Goal: Task Accomplishment & Management: Manage account settings

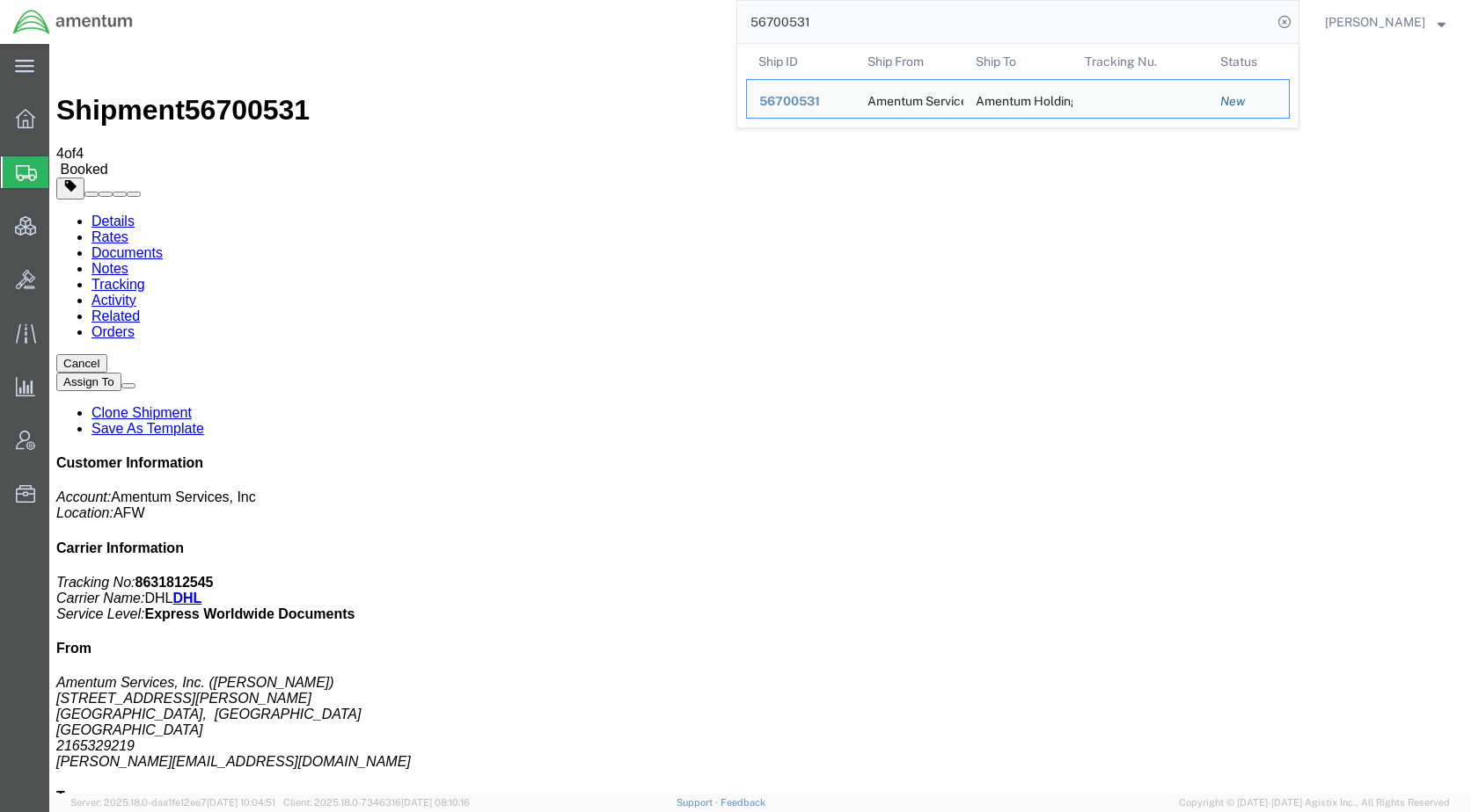
drag, startPoint x: 878, startPoint y: 23, endPoint x: 749, endPoint y: 23, distance: 129.0
click at [749, 23] on div "56700531 Ship ID Ship From Ship To Tracking Nu. Status Ship ID 56700531 Ship Fr…" at bounding box center [722, 22] width 1153 height 44
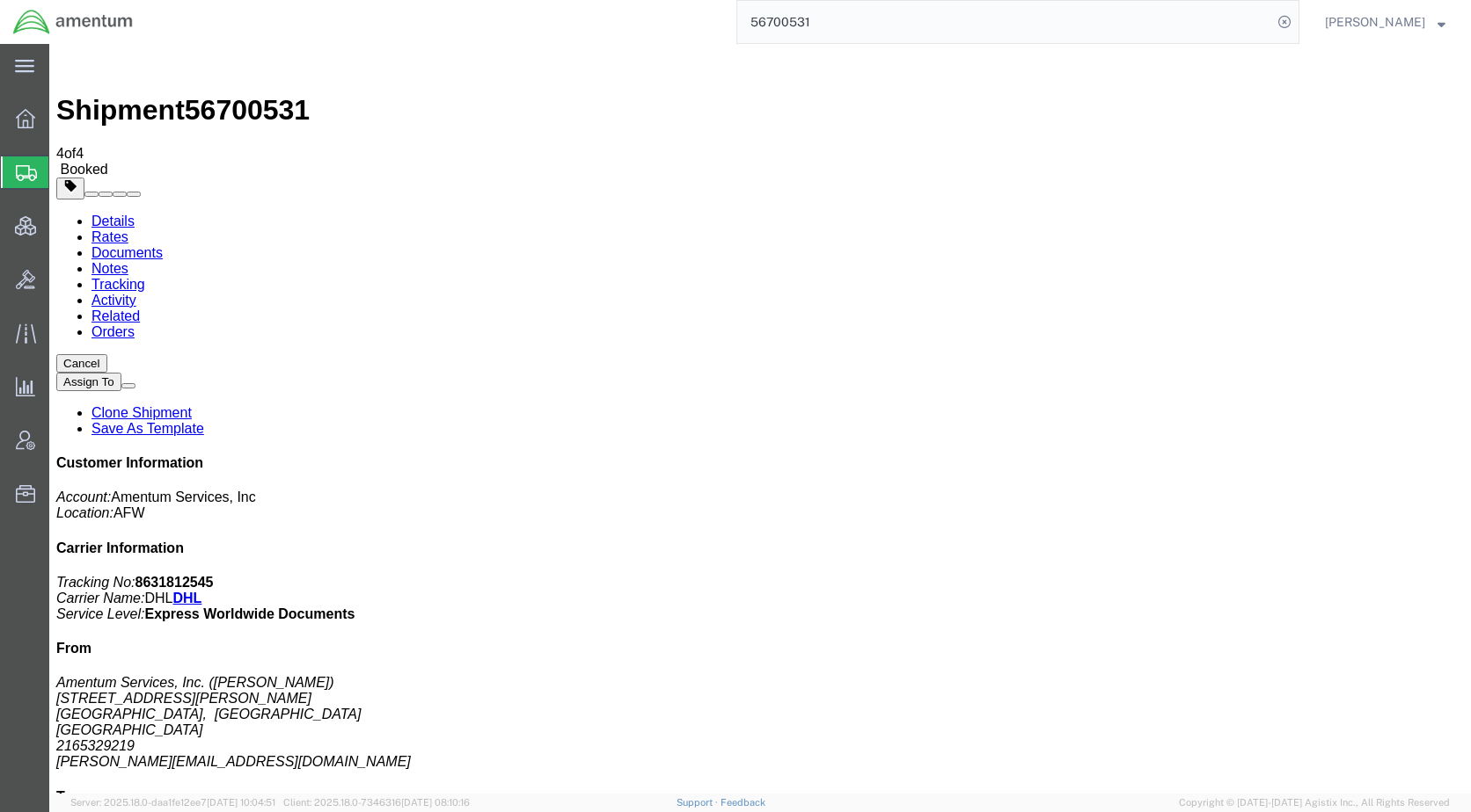
paste input "794"
type input "56700794"
click at [1296, 14] on icon at bounding box center [1284, 21] width 24 height 24
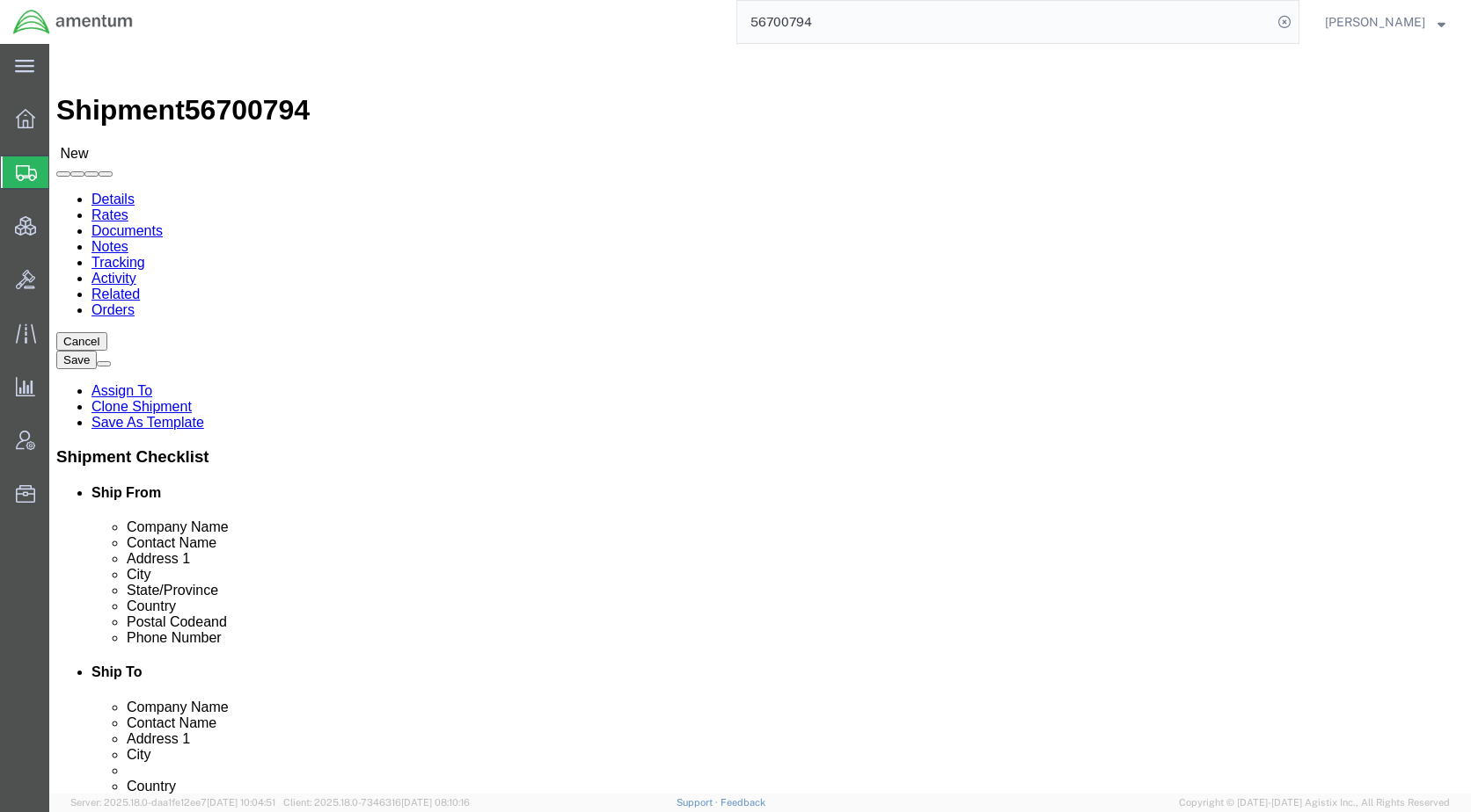
select select "49917"
select select "49933"
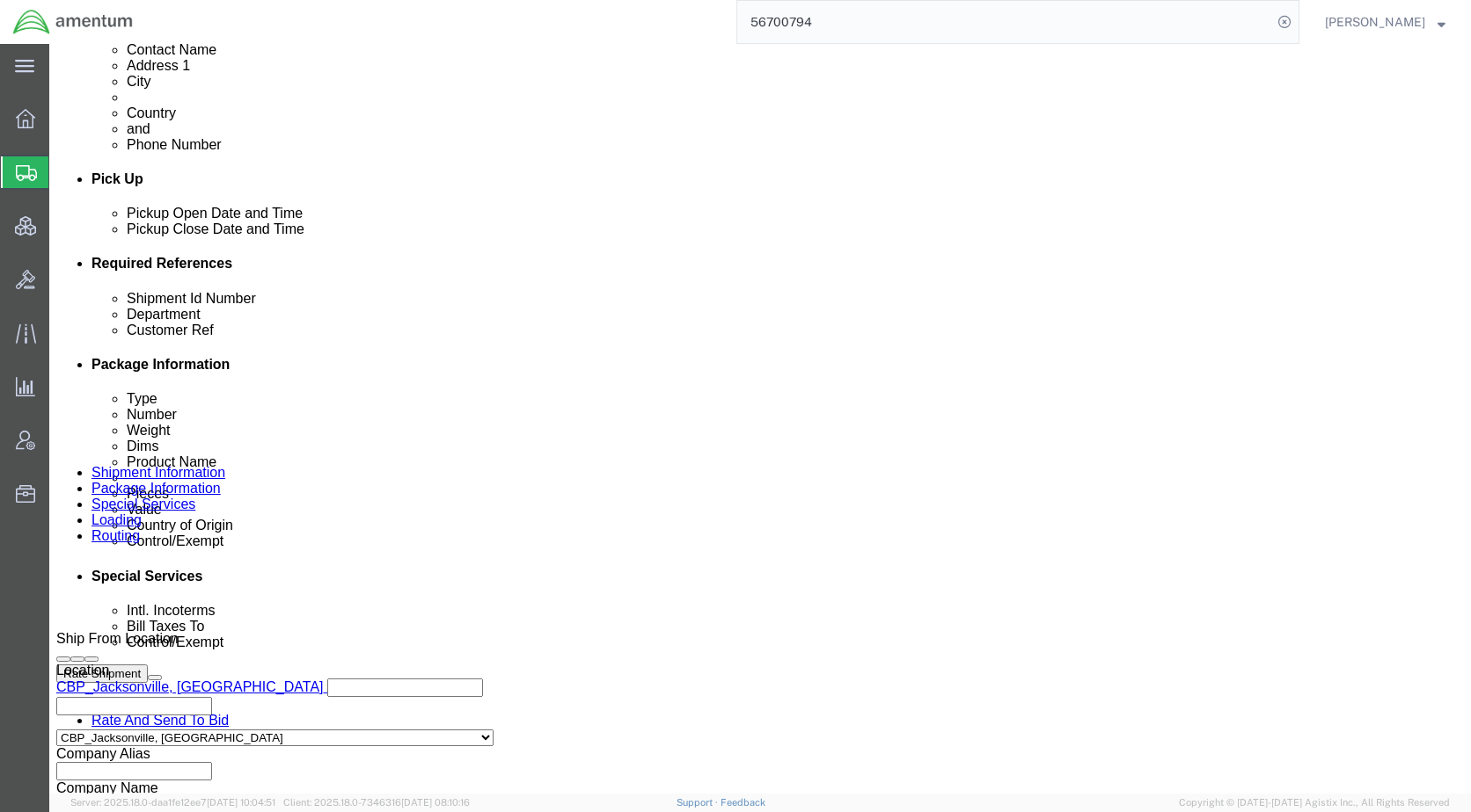
scroll to position [880, 0]
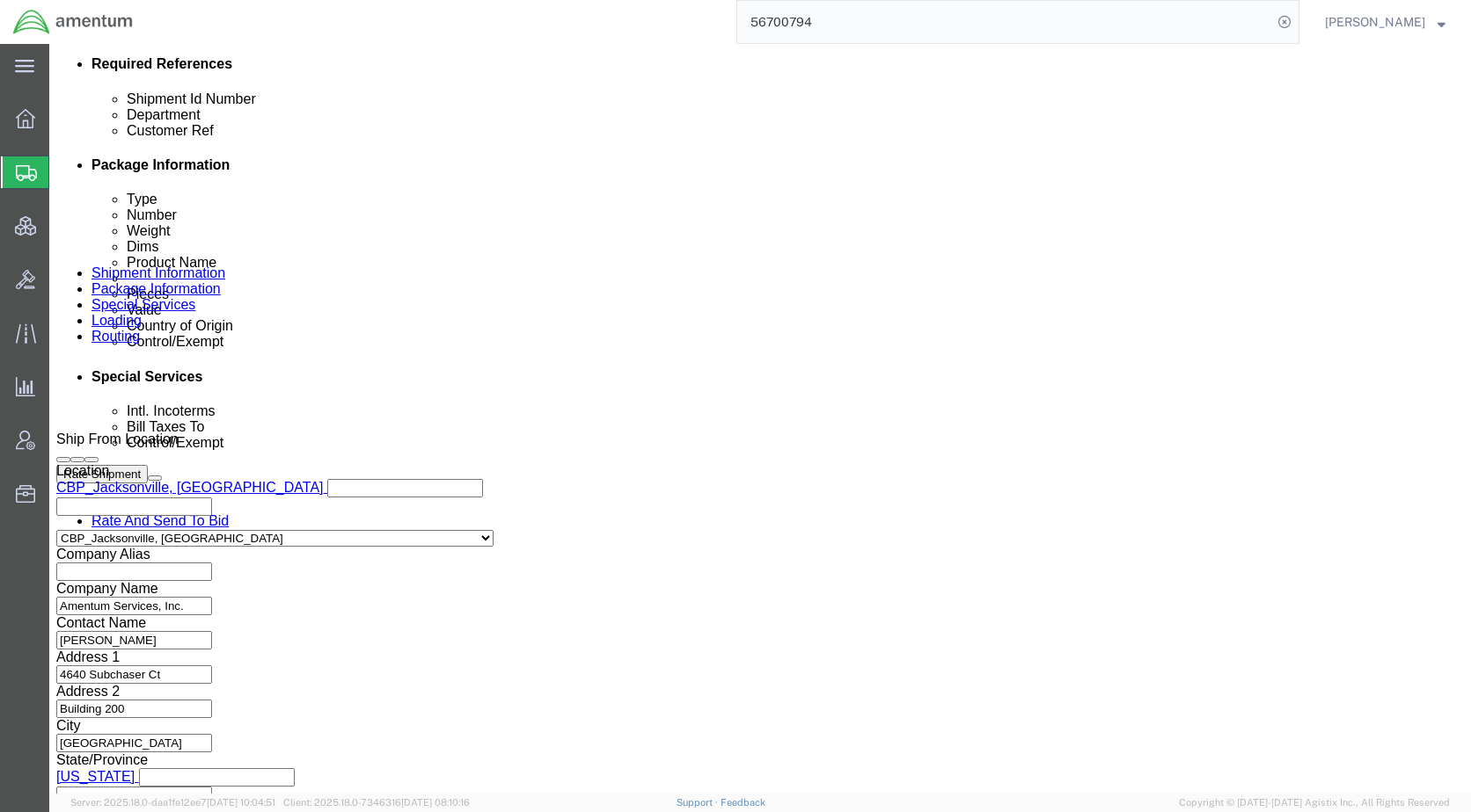
click icon
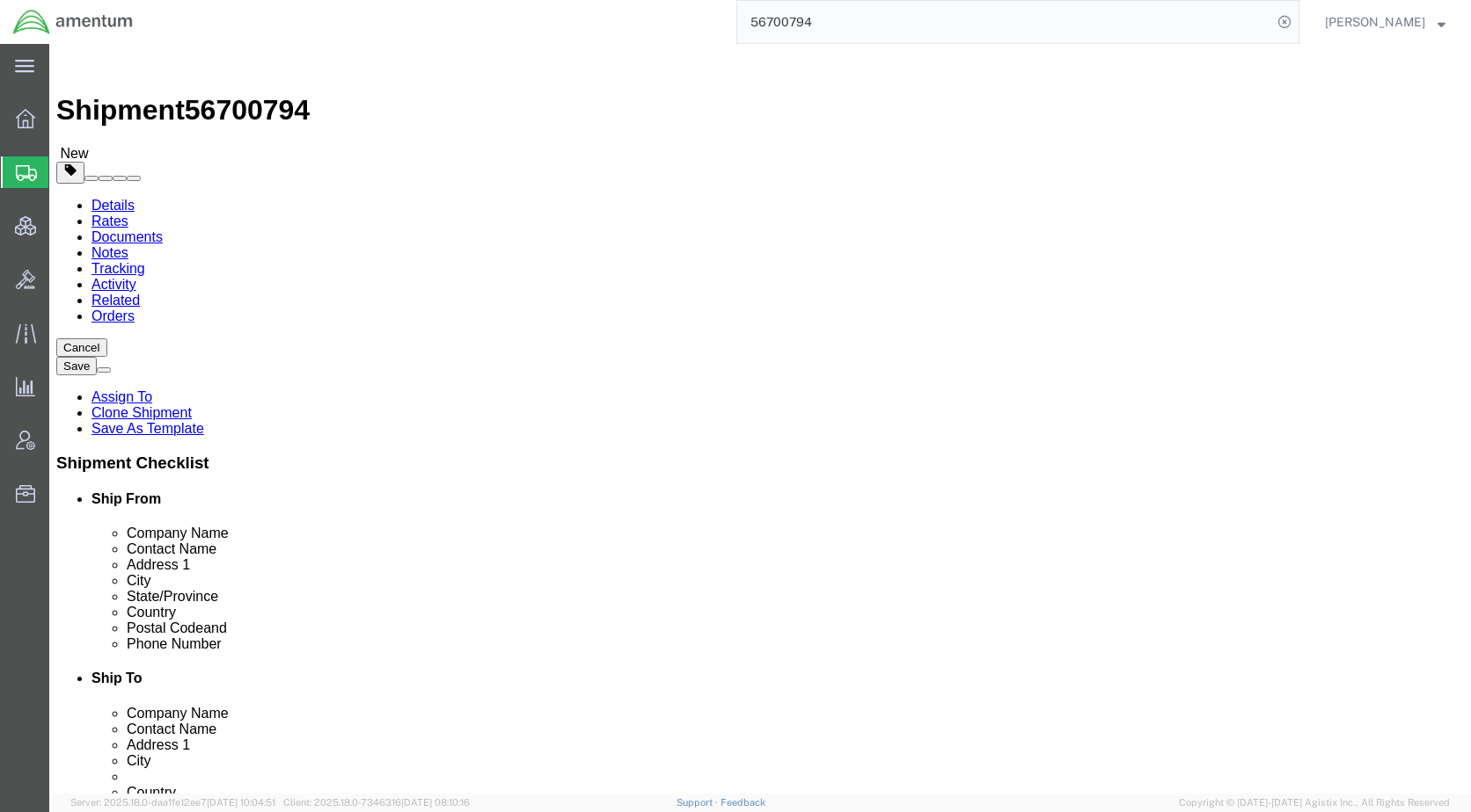
click dd "4.00 Each"
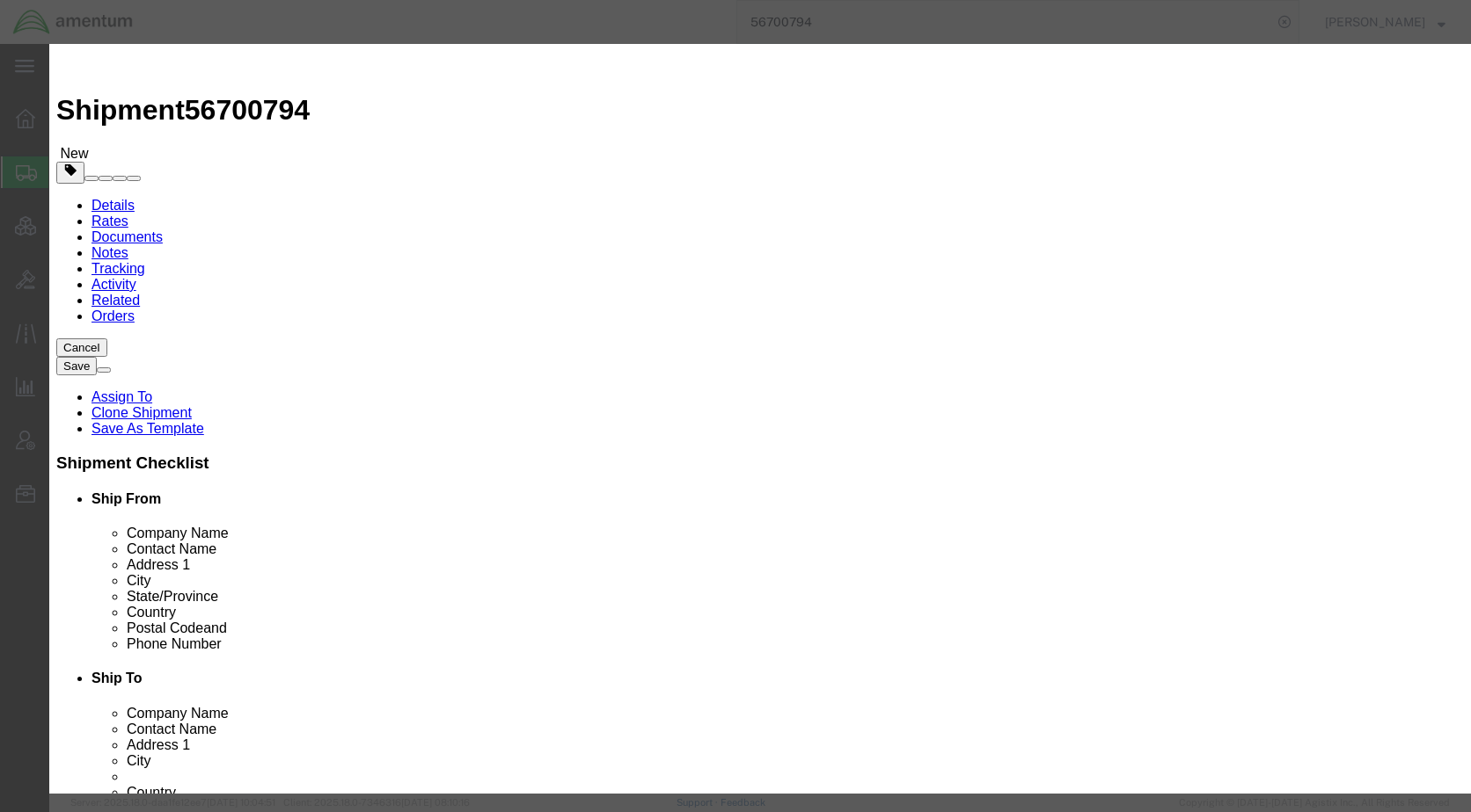
scroll to position [292, 0]
type input "0000000000"
click select "Select ATF BIS DEA EPA FDA FTR ITAR OFAC Other (OPA)"
select select "FTR"
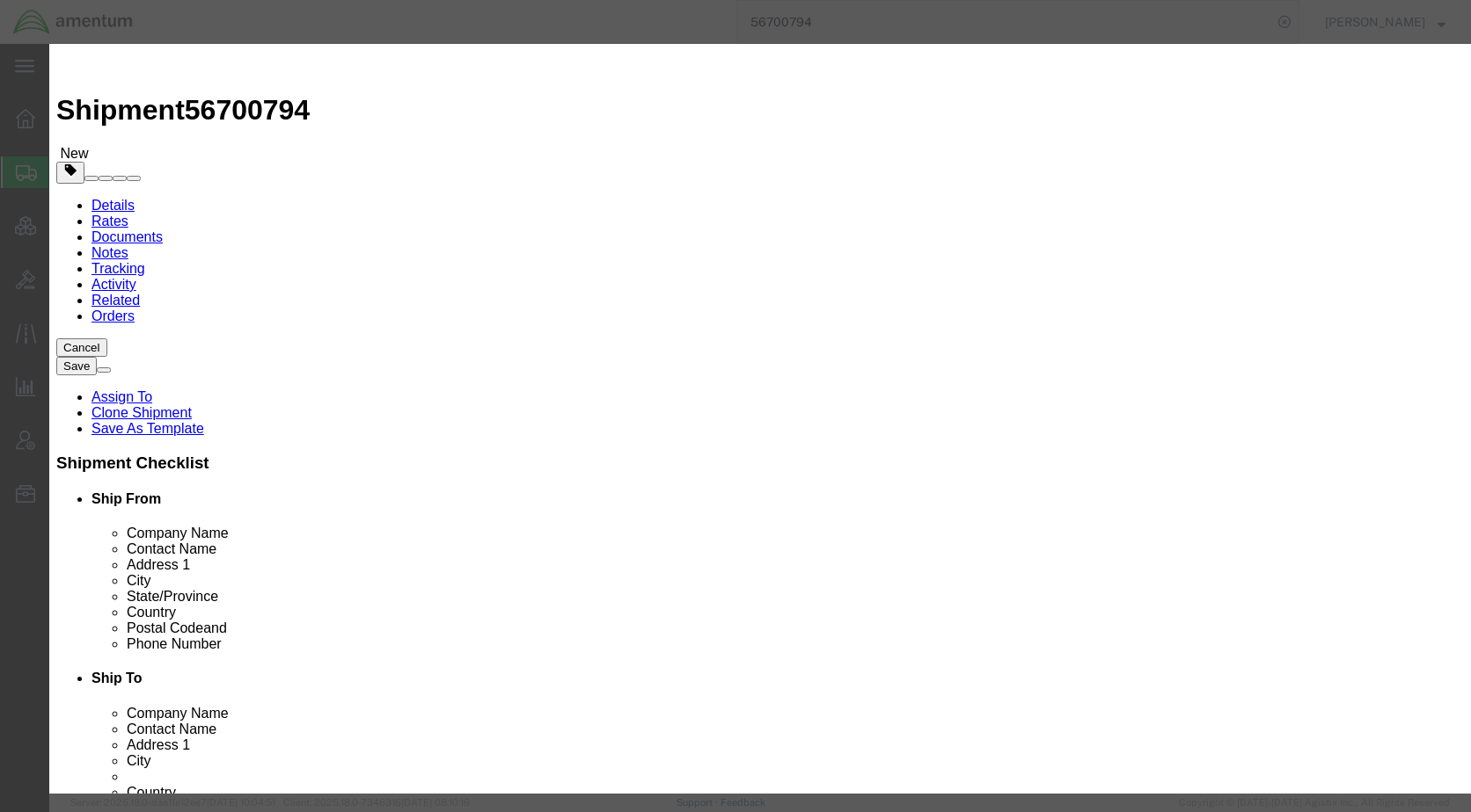
click select "Select ATF BIS DEA EPA FDA FTR ITAR OFAC Other (OPA)"
click input "text"
type input "EAR99"
click select "Select 30.2(d)(2) 30.36 30.37(a) 30.37(f) 30.37(g) 30.37(h) 30.37(i) 30.37(j) 3…"
select select "30.37(a)"
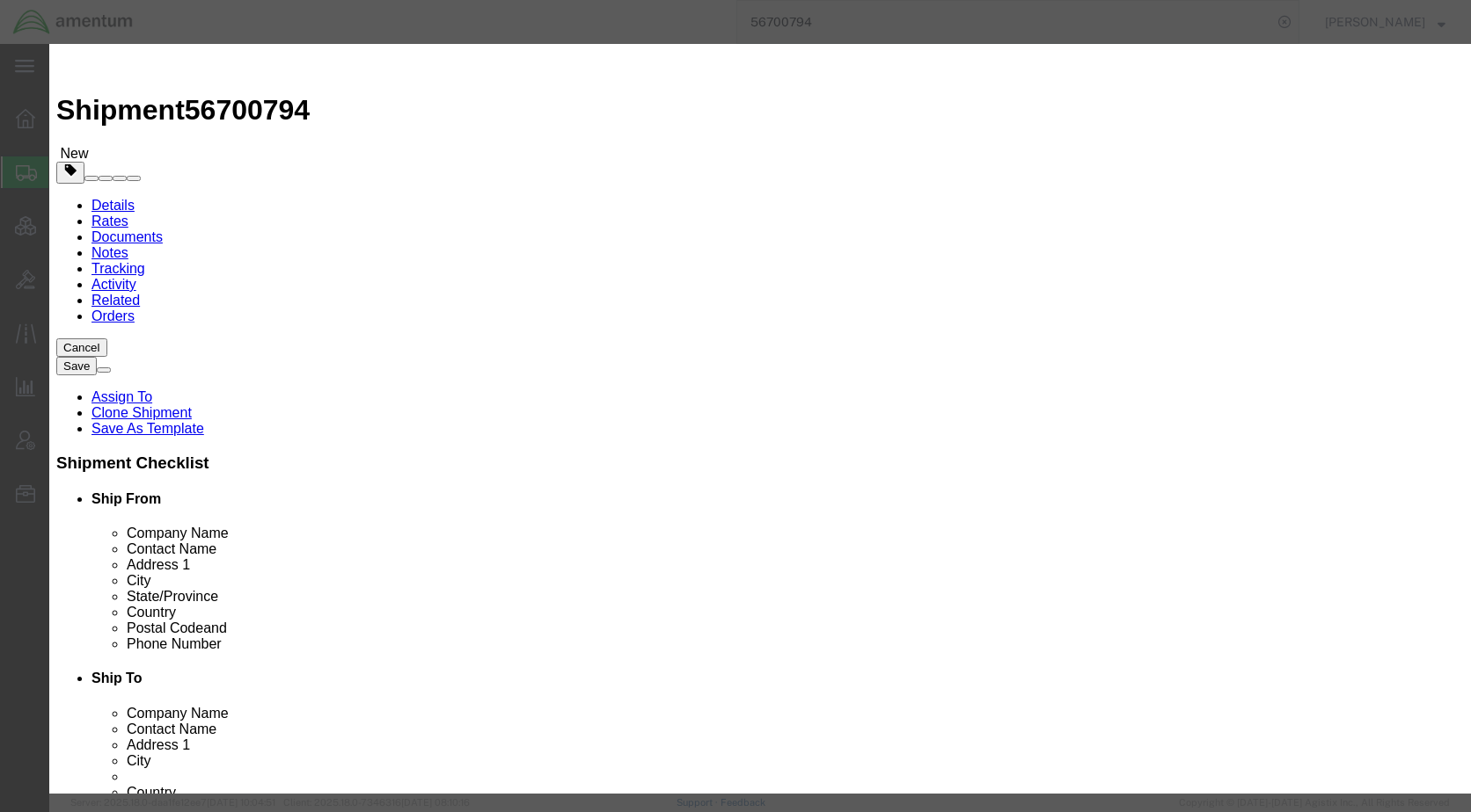
click select "Select 30.2(d)(2) 30.36 30.37(a) 30.37(f) 30.37(g) 30.37(h) 30.37(i) 30.37(j) 3…"
click button "Save & Close"
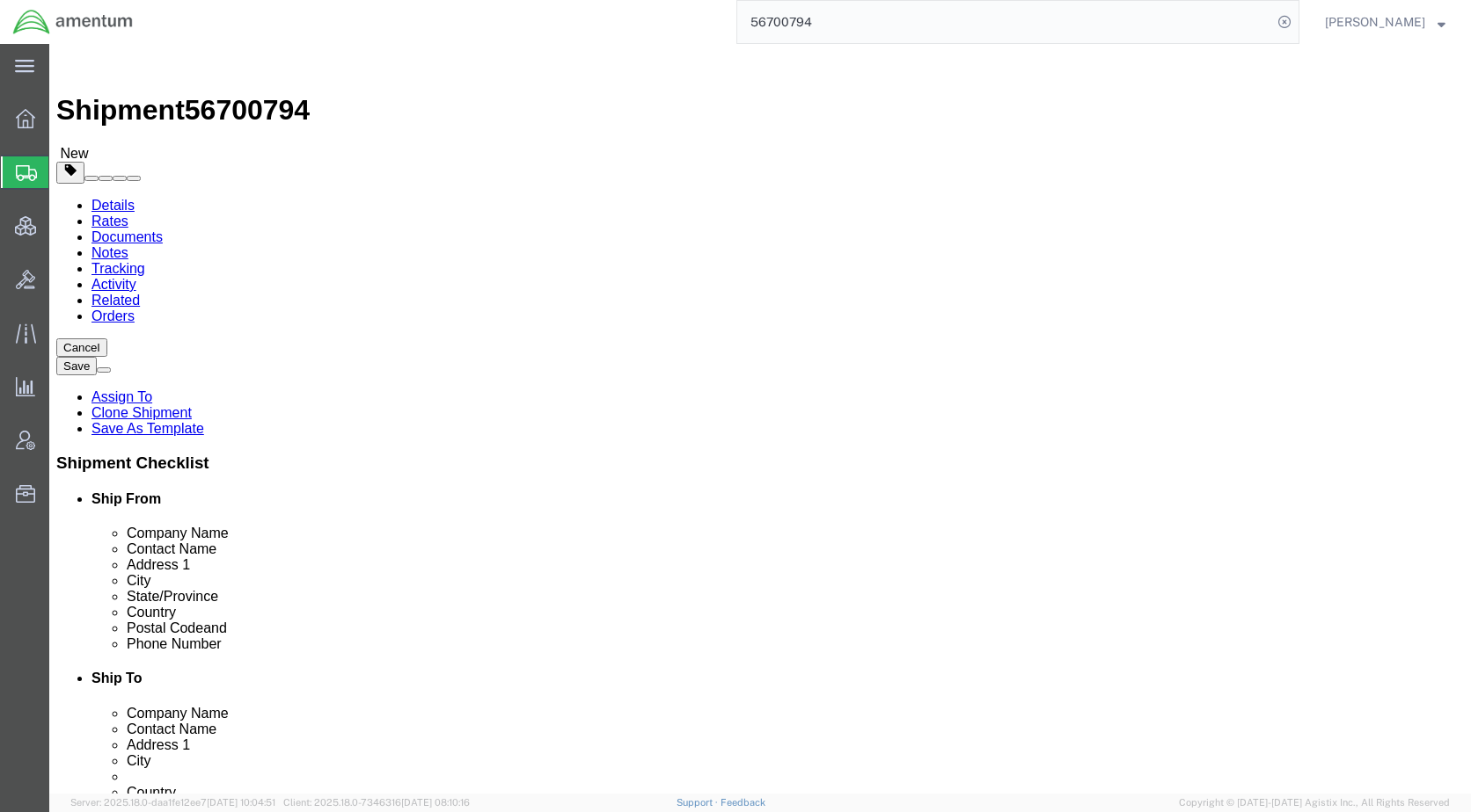
click icon
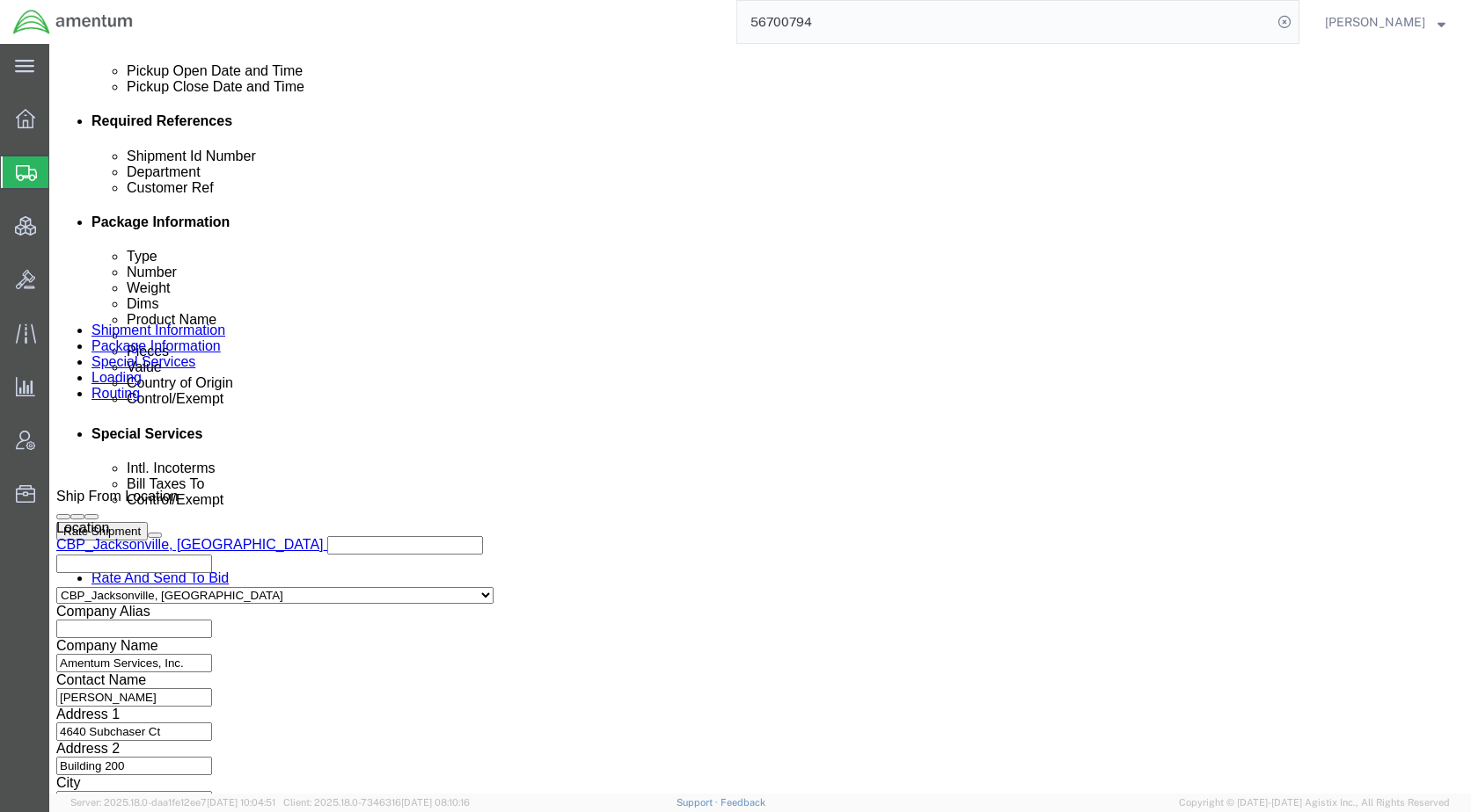
scroll to position [792, 0]
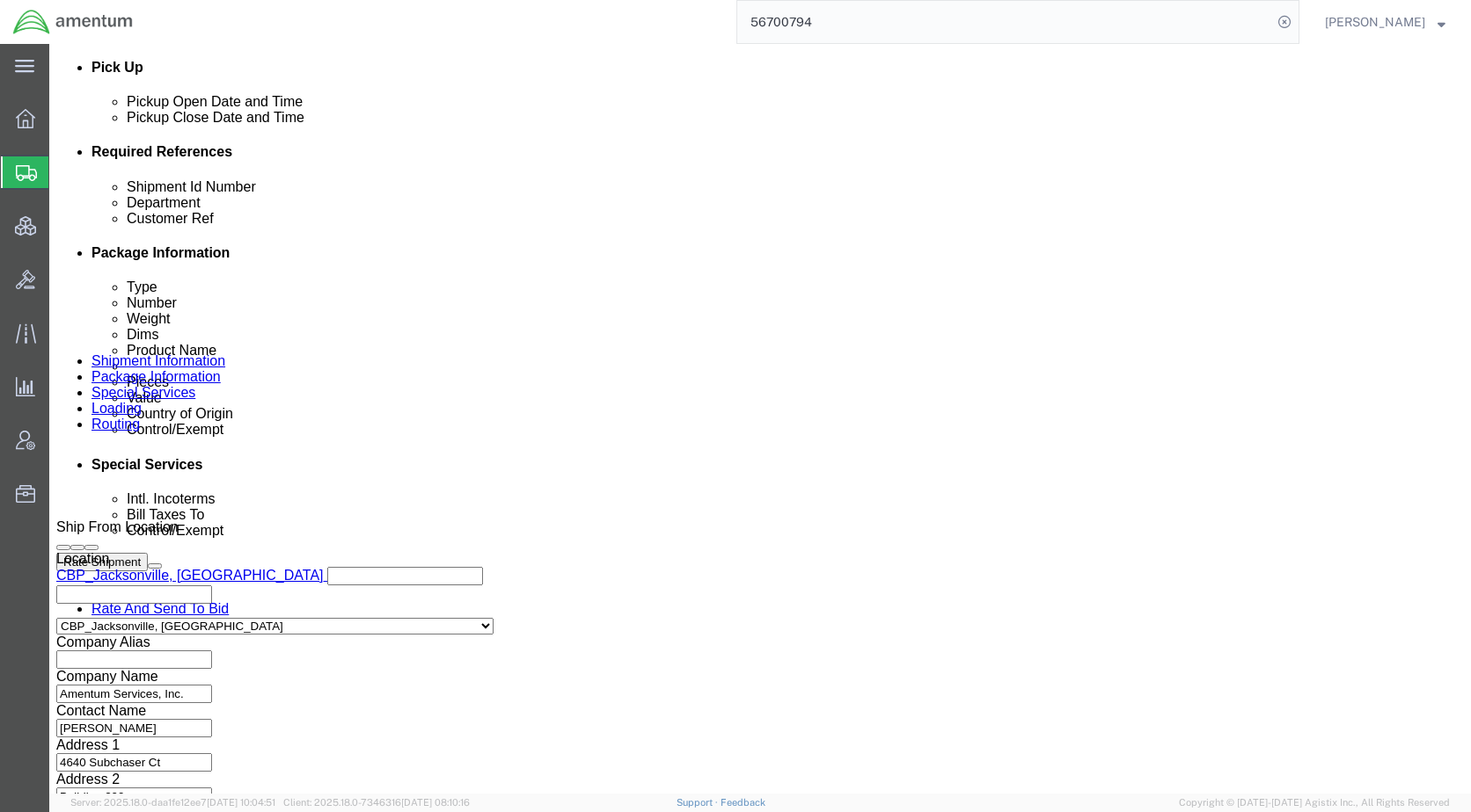
click select "Select Carriage Insurance Paid Carriage Paid To Cost and Freight Cost Insurance…"
select select "DDP"
click select "Select Carriage Insurance Paid Carriage Paid To Cost and Freight Cost Insurance…"
click button "Rate Shipment"
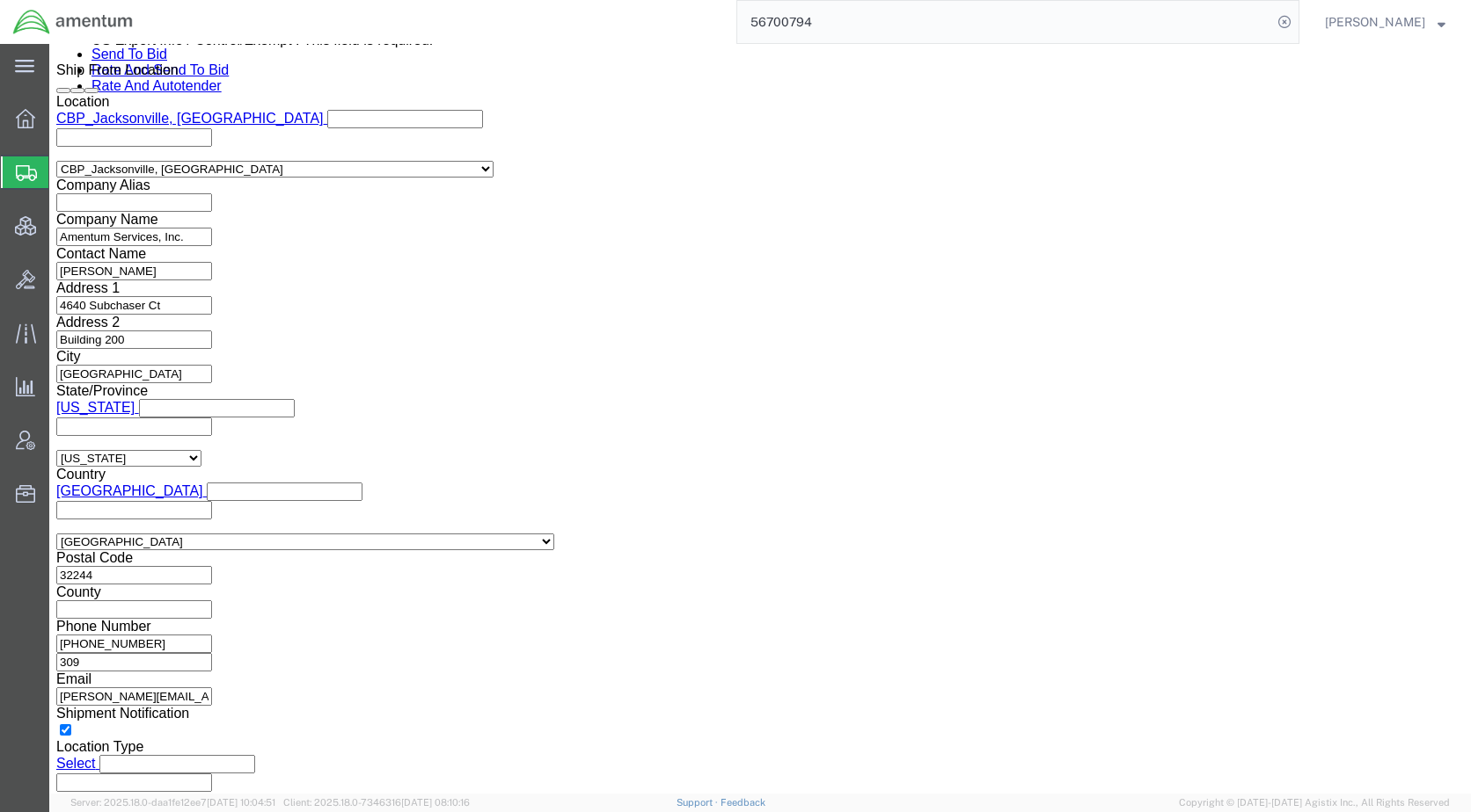
scroll to position [1407, 0]
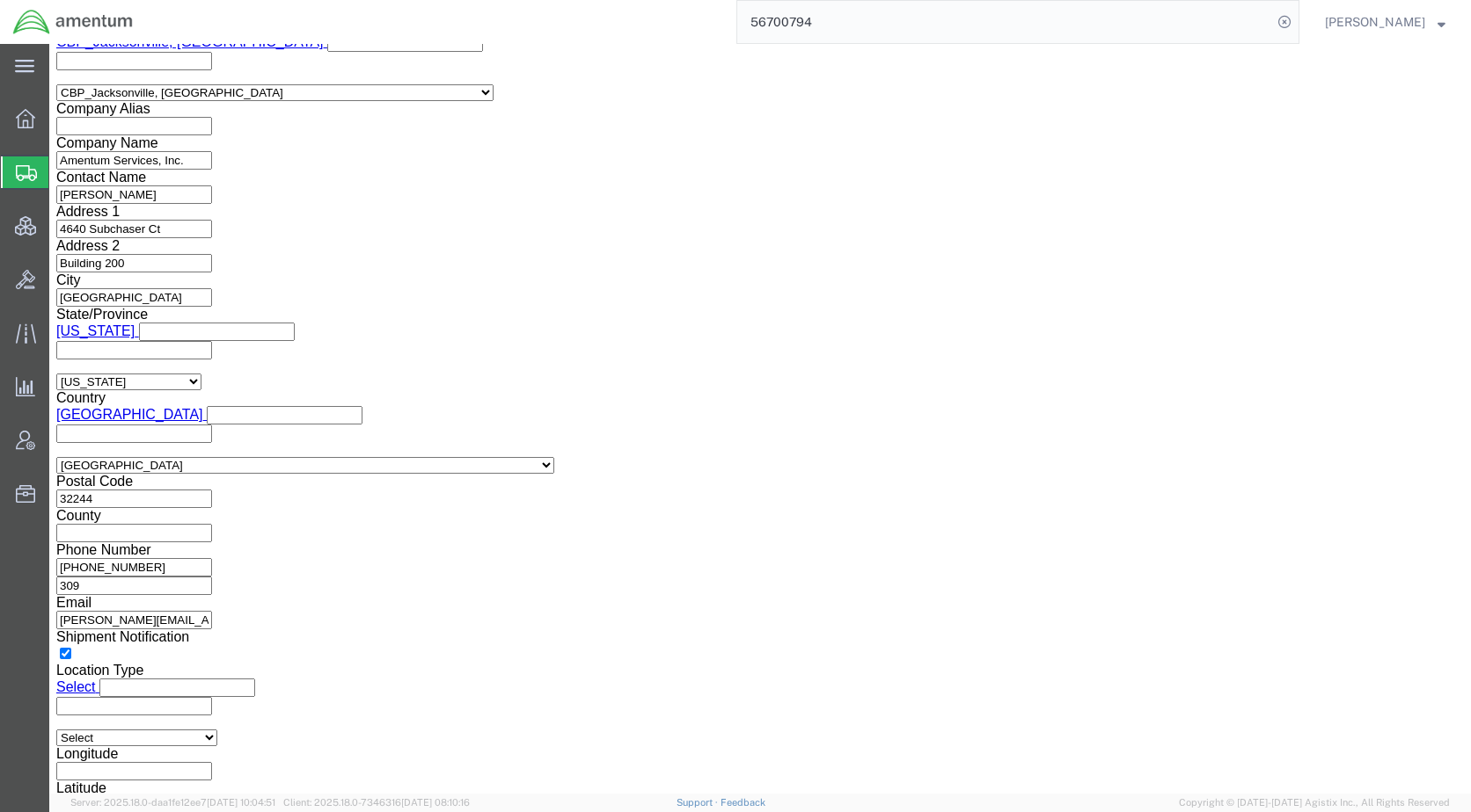
click select "Select ATF BIS DEA EPA FDA FTR ITAR OFAC Other (OPA)"
select select "FTR"
click select "Select ATF BIS DEA EPA FDA FTR ITAR OFAC Other (OPA)"
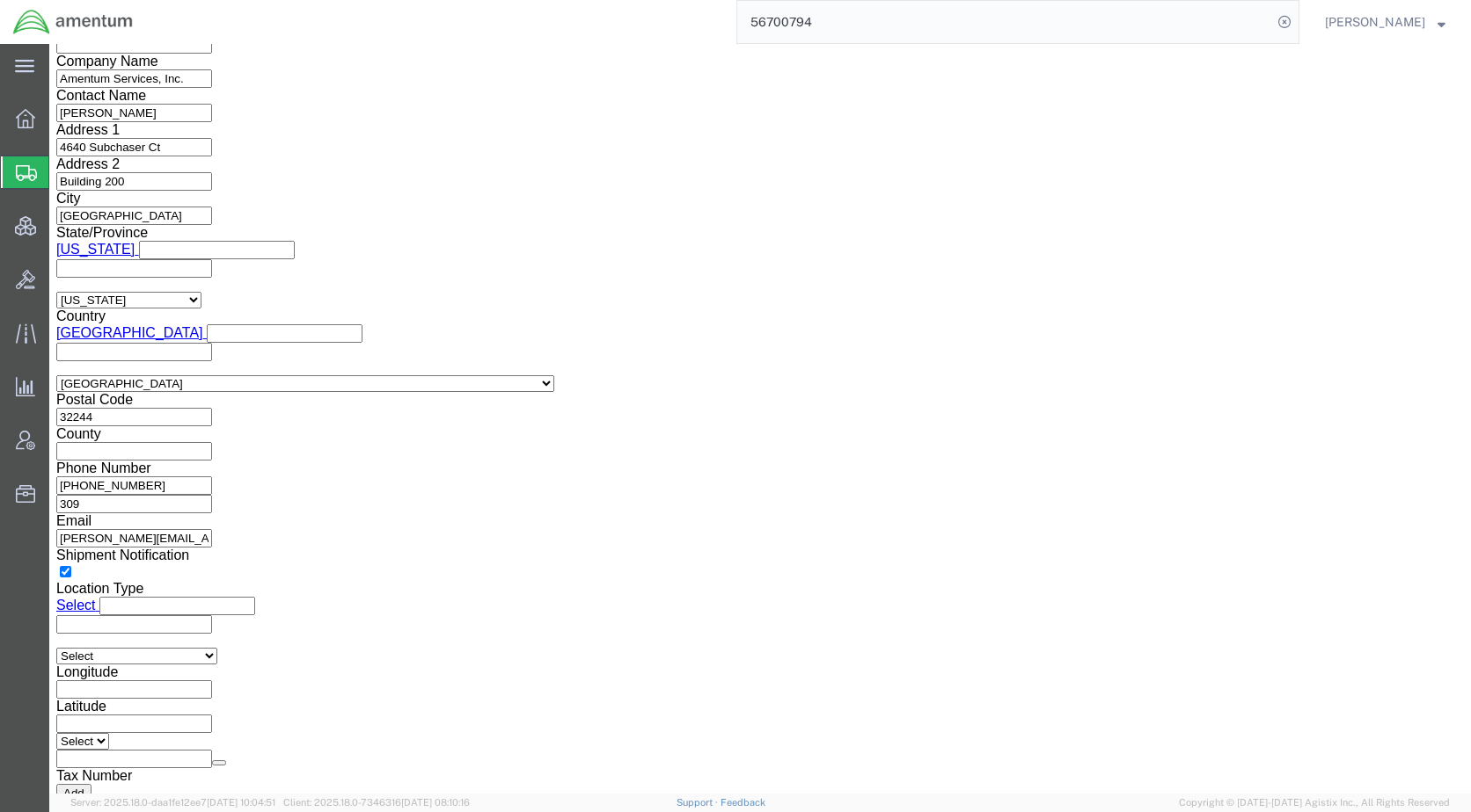
scroll to position [1333, 0]
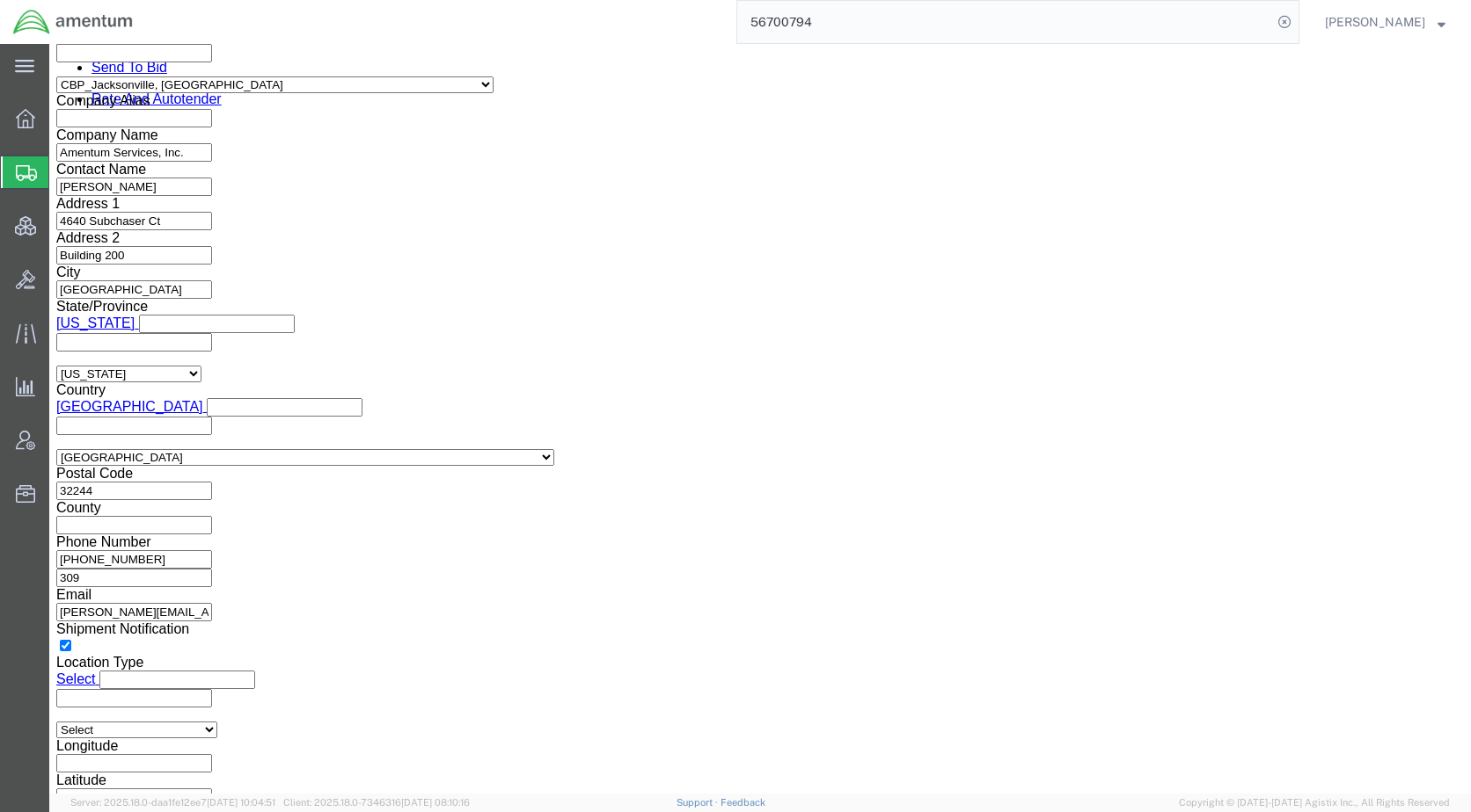
drag, startPoint x: 273, startPoint y: 434, endPoint x: 280, endPoint y: 410, distance: 25.0
click select "Select 30.2(d)(2) 30.36 30.37(a) 30.37(f) 30.37(g) 30.37(h) 30.37(i) 30.37(j) 3…"
select select "30.37(a)"
click select "Select 30.2(d)(2) 30.36 30.37(a) 30.37(f) 30.37(g) 30.37(h) 30.37(i) 30.37(j) 3…"
click select "Select AES-Direct EEI Carrier File EEI EEI Exempt"
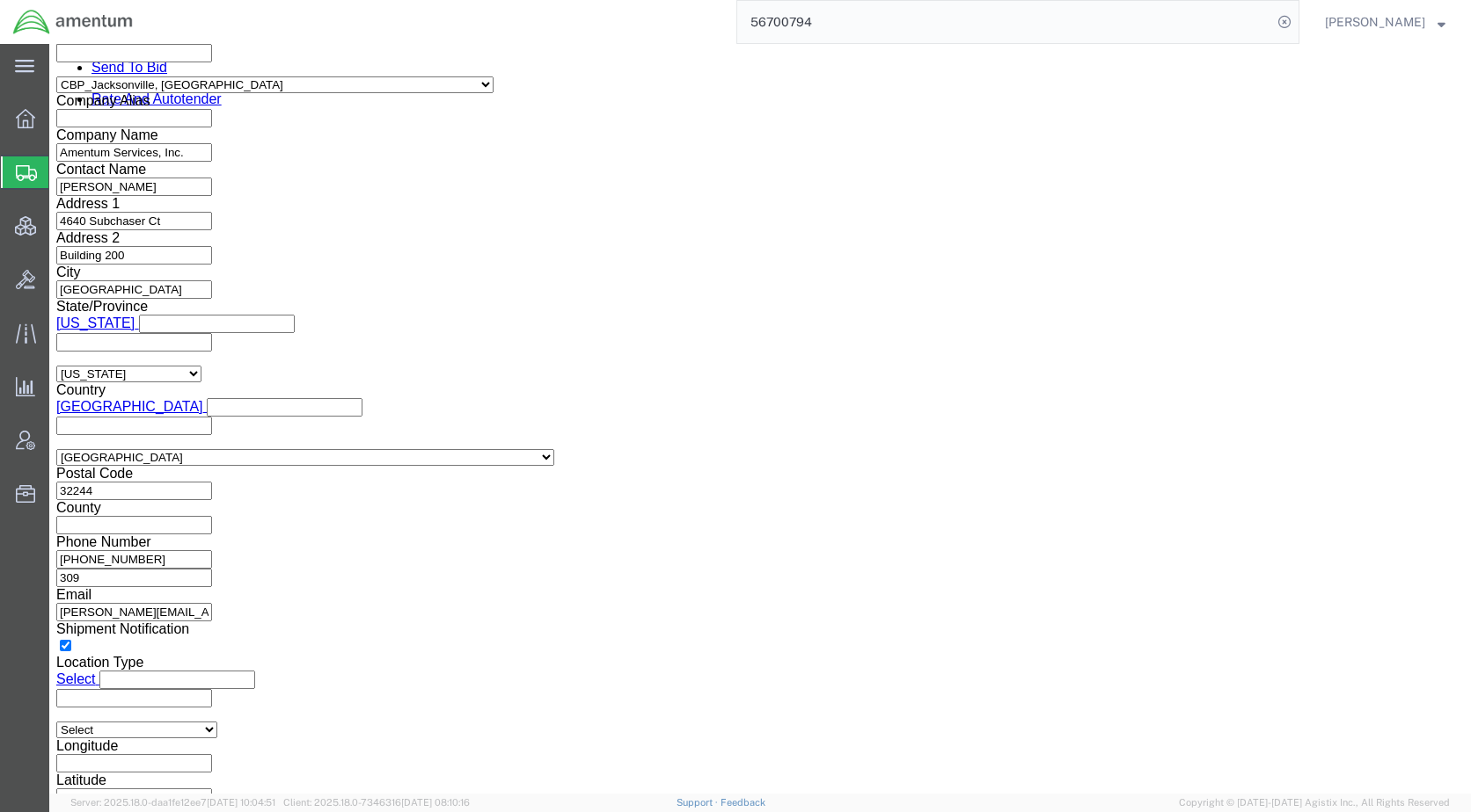
select select "EXEM"
click select "Select AES-Direct EEI Carrier File EEI EEI Exempt"
click button "Rate Shipment"
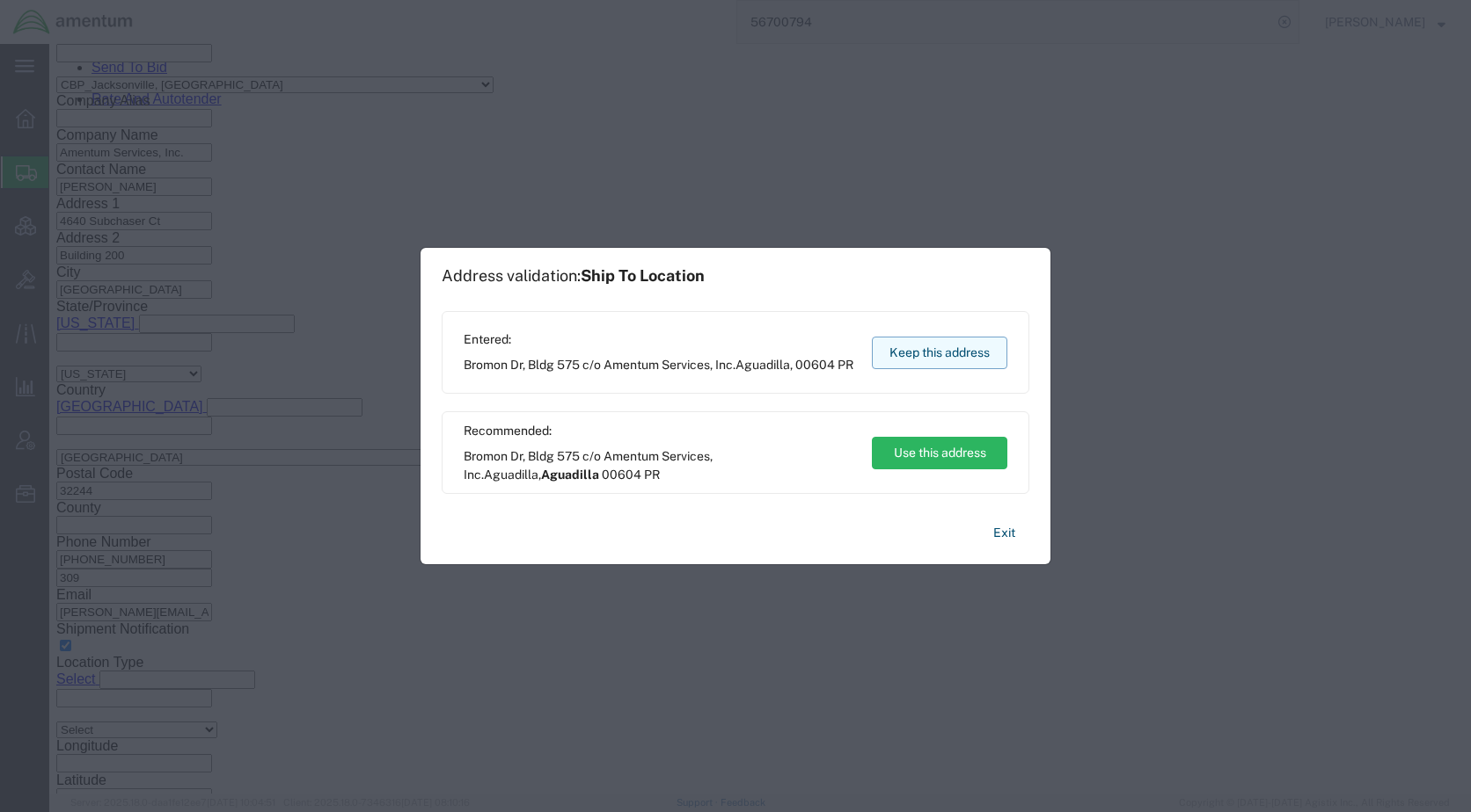
click at [957, 356] on button "Keep this address" at bounding box center [939, 353] width 135 height 33
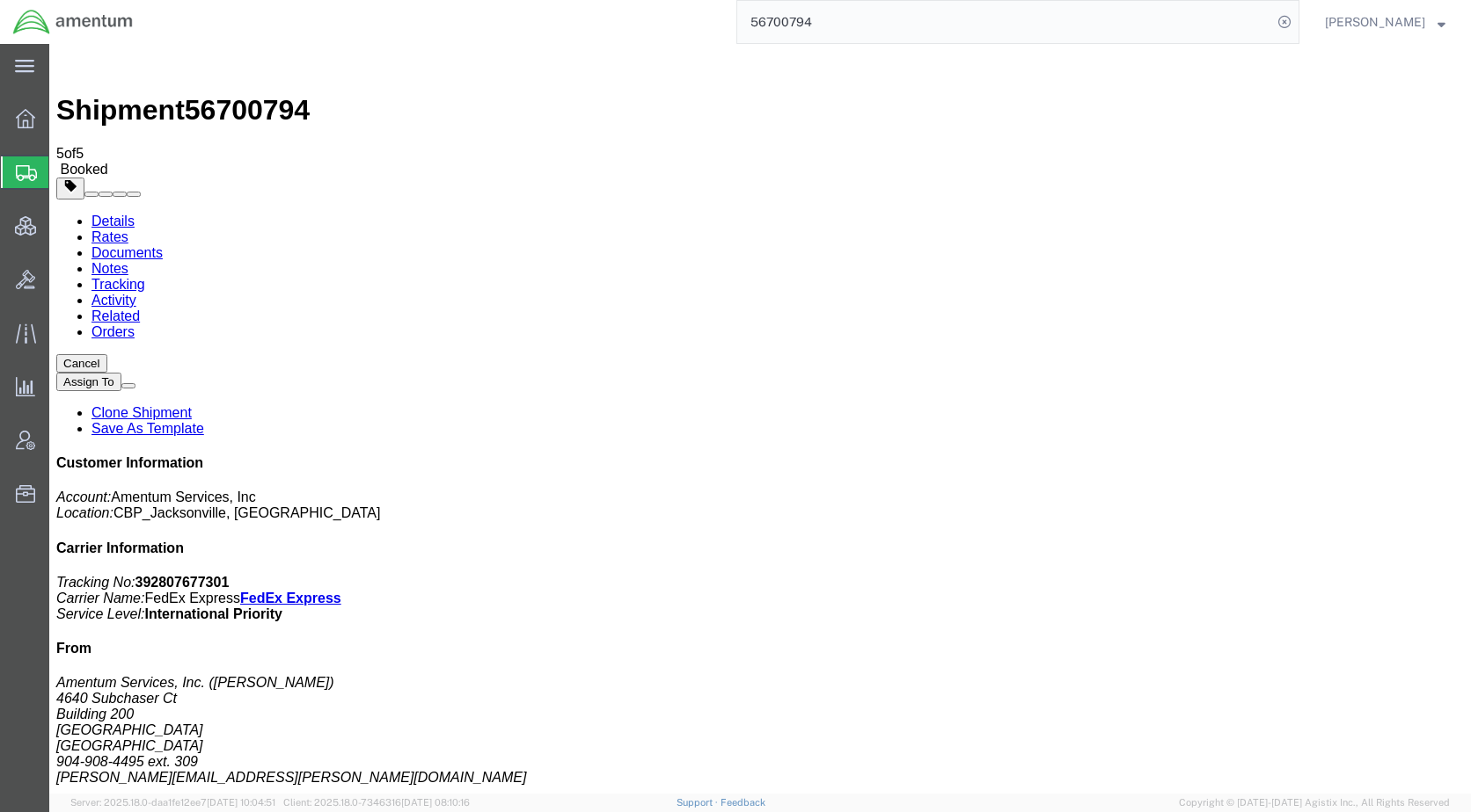
drag, startPoint x: 72, startPoint y: 280, endPoint x: 103, endPoint y: 274, distance: 31.6
checkbox input "true"
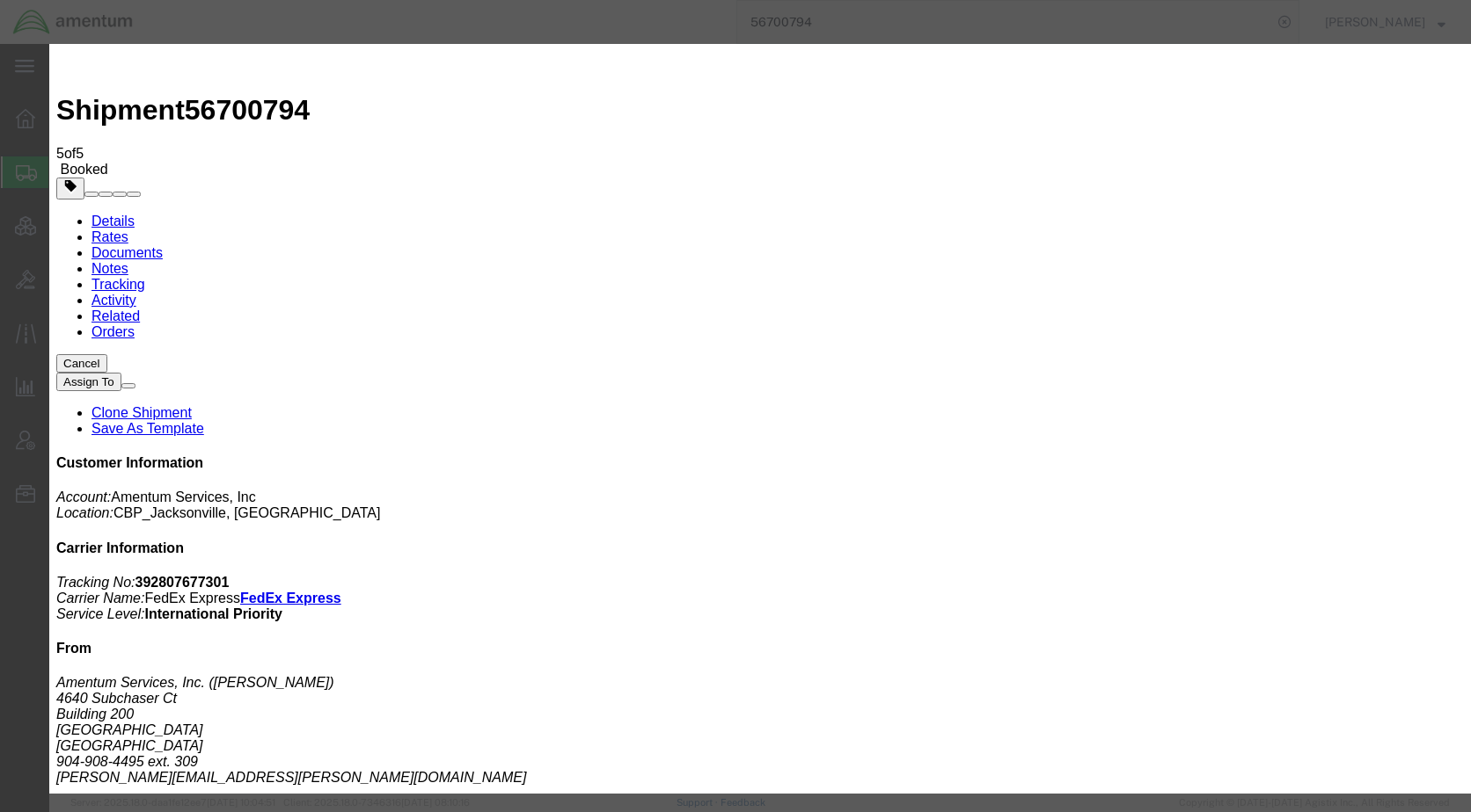
type input "[EMAIL_ADDRESS][PERSON_NAME][DOMAIN_NAME]"
